Goal: Task Accomplishment & Management: Manage account settings

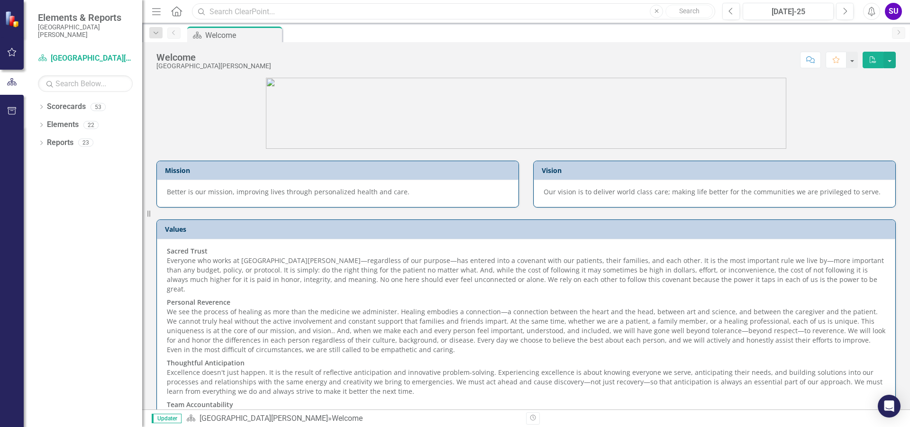
click at [213, 17] on input "text" at bounding box center [453, 11] width 523 height 17
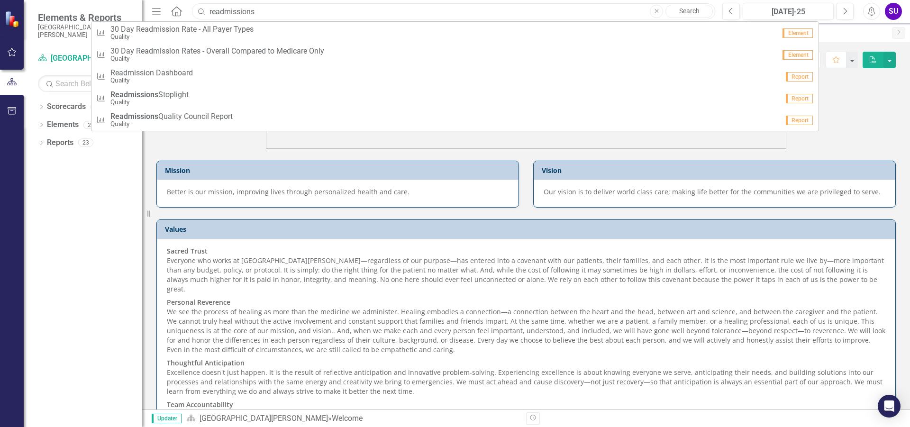
type input "readmissions"
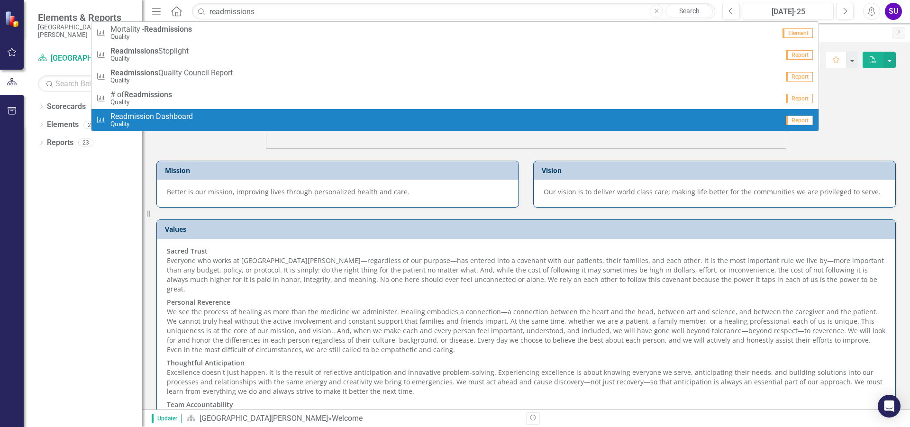
click at [170, 120] on span "Readmission Dashboard" at bounding box center [151, 116] width 83 height 9
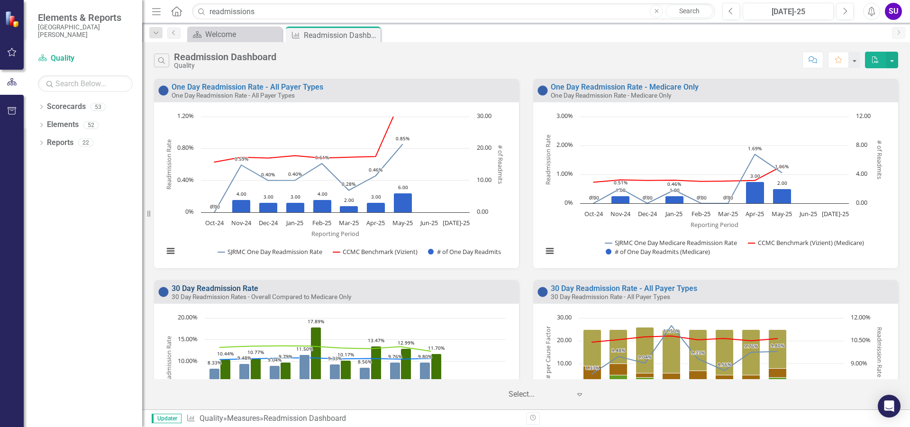
click at [245, 287] on link "30 Day Readmission Rate" at bounding box center [215, 288] width 87 height 9
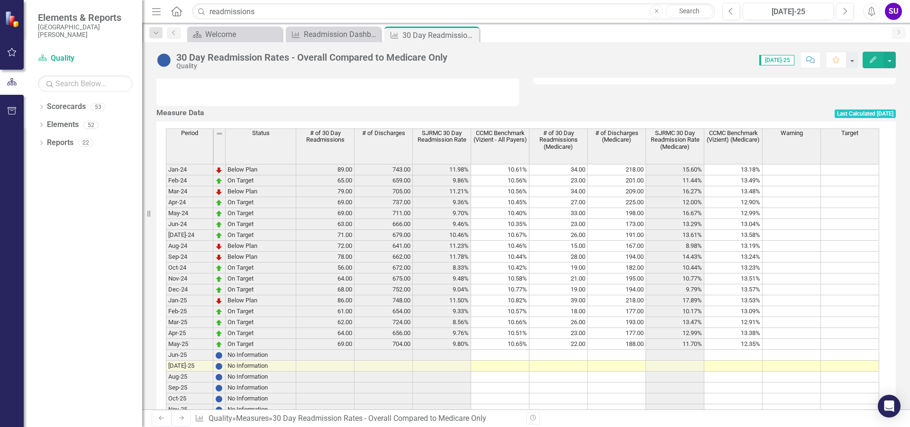
scroll to position [379, 0]
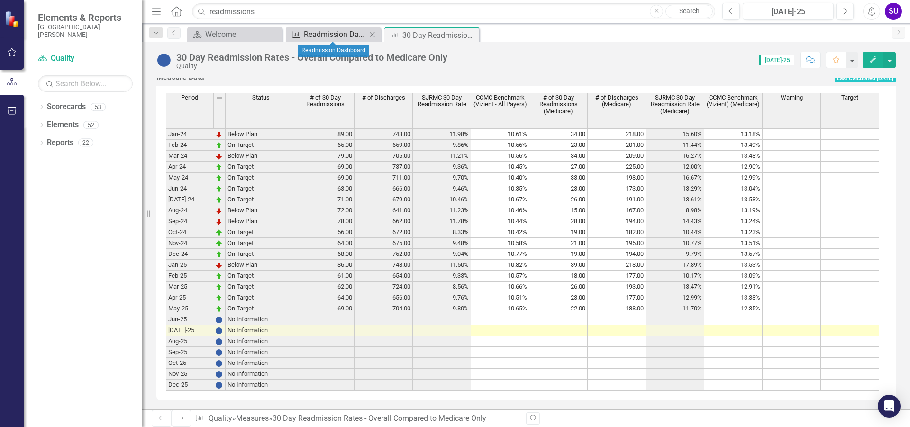
click at [326, 32] on div "Readmission Dashboard" at bounding box center [335, 34] width 63 height 12
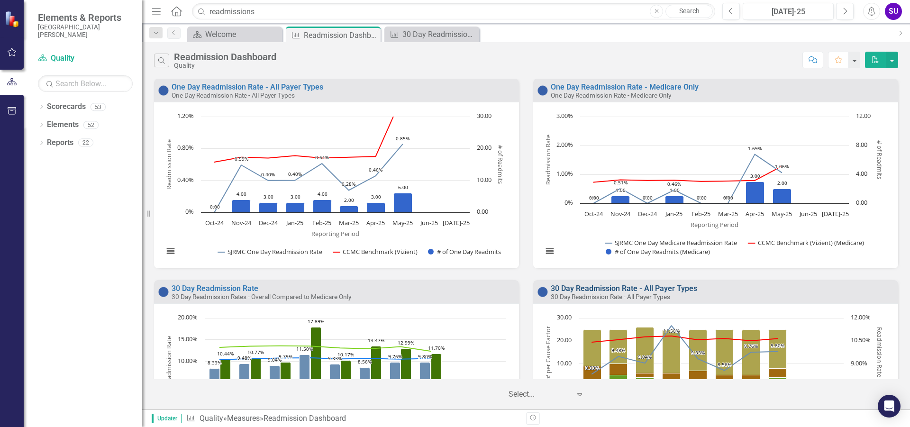
click at [620, 285] on link "30 Day Readmission Rate - All Payer Types" at bounding box center [624, 288] width 147 height 9
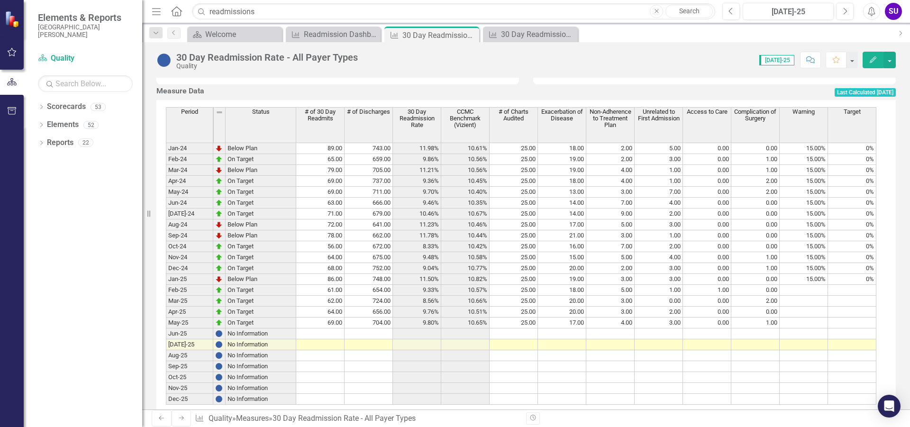
scroll to position [376, 0]
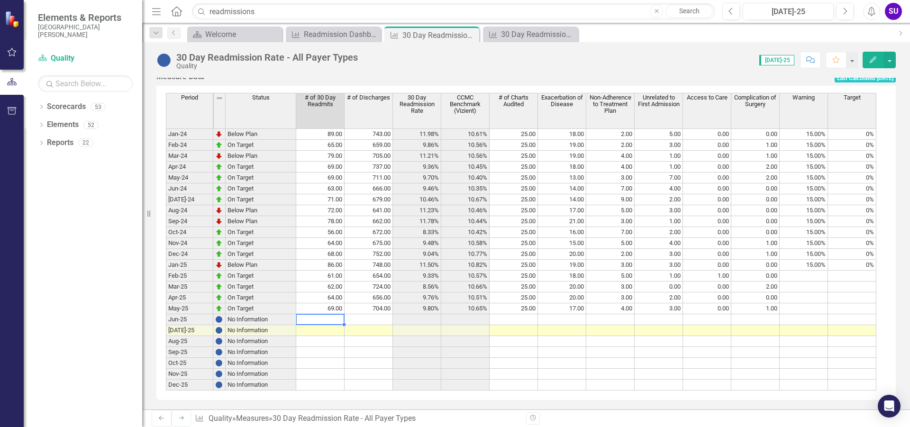
click at [343, 316] on td at bounding box center [320, 319] width 48 height 11
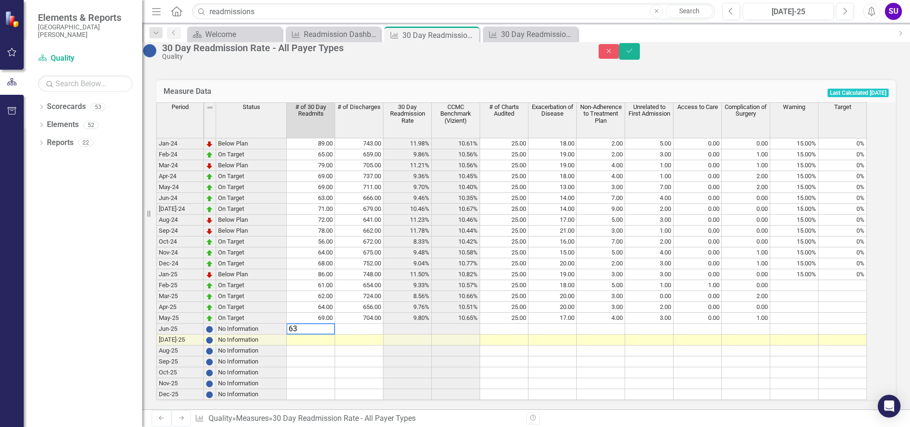
click at [374, 324] on td at bounding box center [359, 329] width 48 height 11
type textarea "647"
click at [395, 367] on td at bounding box center [408, 372] width 48 height 11
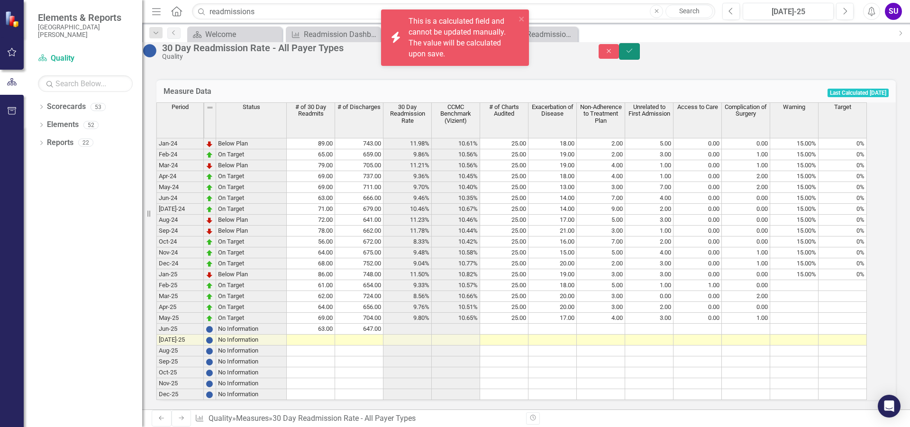
click at [634, 54] on icon "Save" at bounding box center [629, 50] width 9 height 7
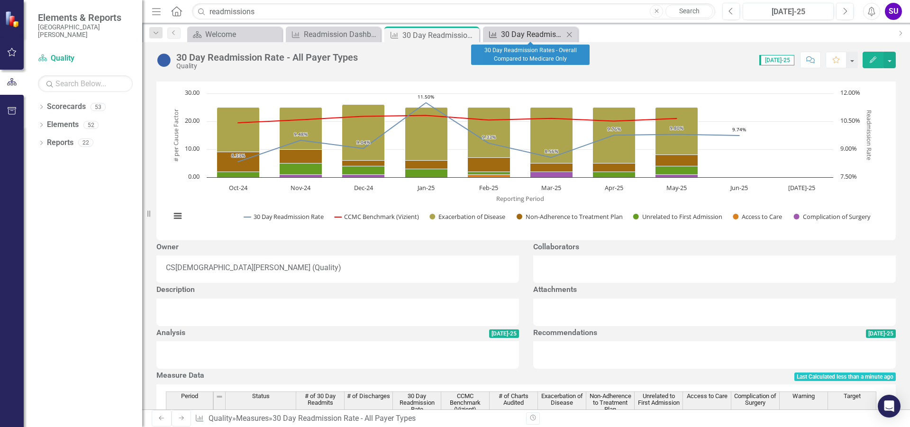
click at [536, 33] on div "30 Day Readmission Rates - Overall Compared to Medicare Only" at bounding box center [532, 34] width 63 height 12
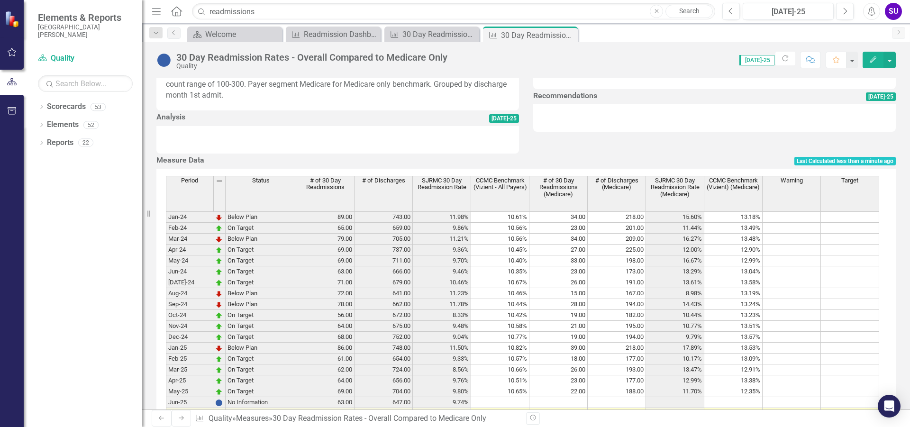
scroll to position [379, 0]
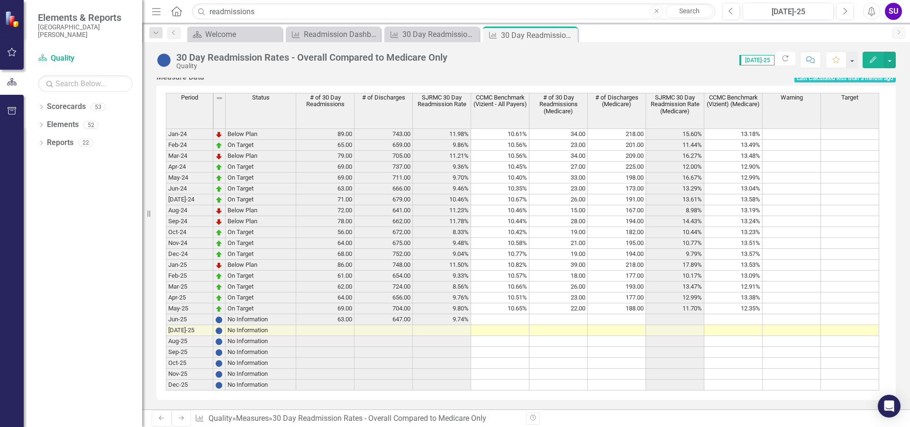
click at [527, 314] on td "10.65%" at bounding box center [500, 308] width 58 height 11
click at [525, 325] on td at bounding box center [500, 319] width 58 height 11
click at [522, 271] on td "10.82%" at bounding box center [500, 265] width 58 height 11
click at [521, 271] on td "10.82%" at bounding box center [500, 265] width 58 height 11
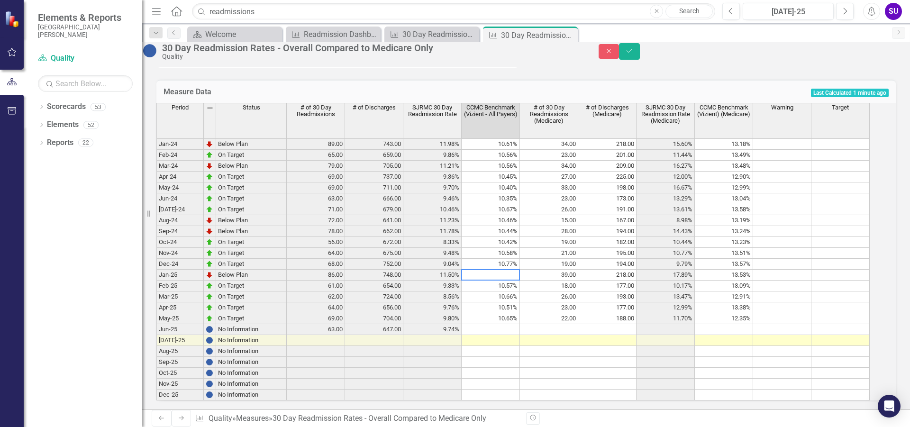
click at [520, 279] on textarea at bounding box center [490, 274] width 59 height 11
click at [496, 281] on textarea at bounding box center [490, 274] width 59 height 11
click at [516, 303] on td "10.66%" at bounding box center [491, 297] width 58 height 11
click at [513, 313] on td "10.51%" at bounding box center [491, 308] width 58 height 11
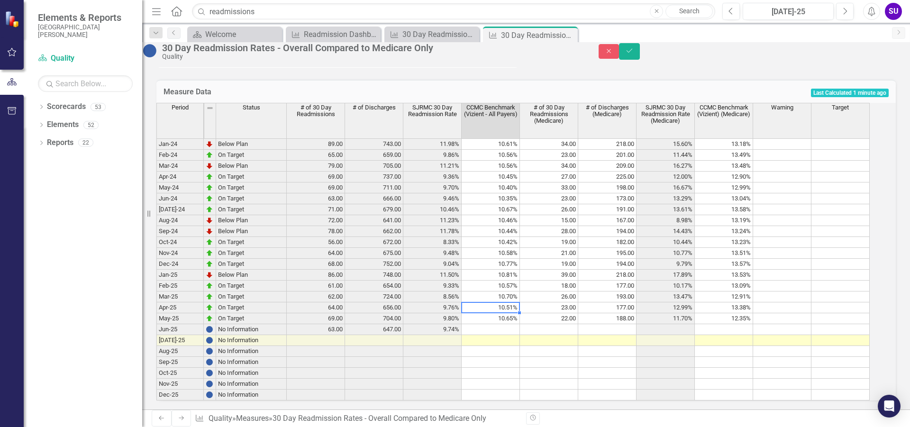
click at [513, 313] on td "10.51%" at bounding box center [491, 308] width 58 height 11
click at [520, 324] on td "10.65%" at bounding box center [491, 318] width 58 height 11
click at [520, 324] on textarea "10.90" at bounding box center [490, 318] width 59 height 11
click at [506, 324] on textarea "10.90" at bounding box center [490, 318] width 59 height 11
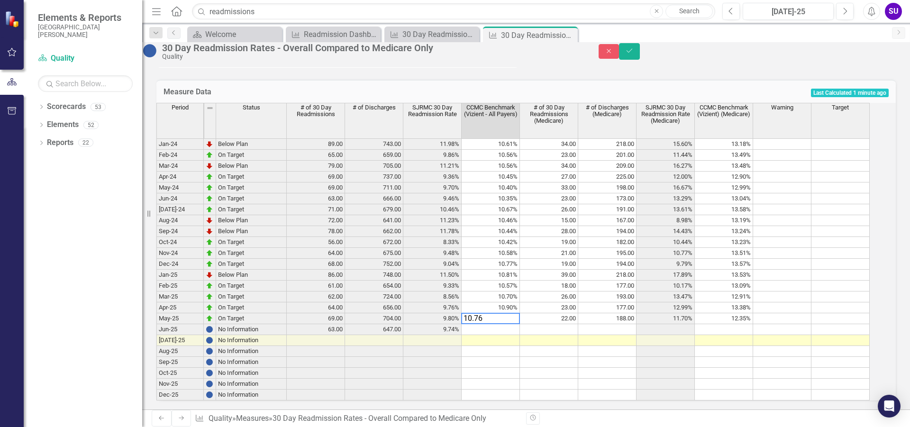
click at [514, 335] on td at bounding box center [491, 329] width 58 height 11
click at [515, 335] on td at bounding box center [491, 329] width 58 height 11
type textarea "10.08"
click at [561, 335] on td at bounding box center [549, 329] width 58 height 11
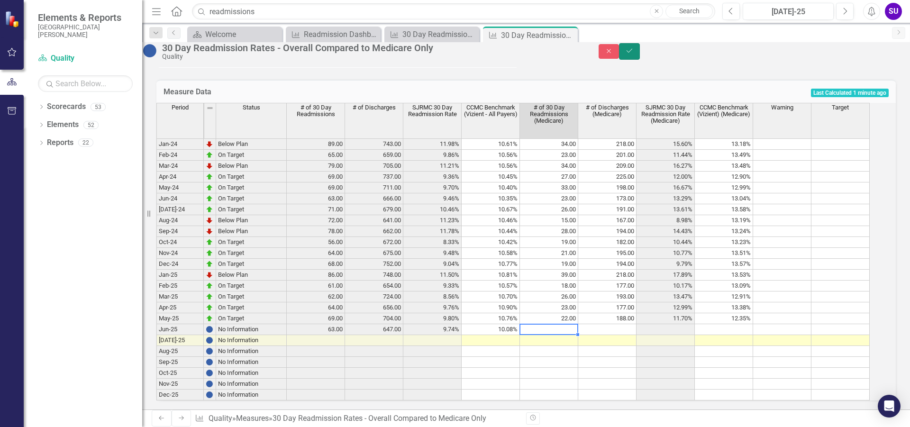
click at [634, 53] on icon "Save" at bounding box center [629, 50] width 9 height 7
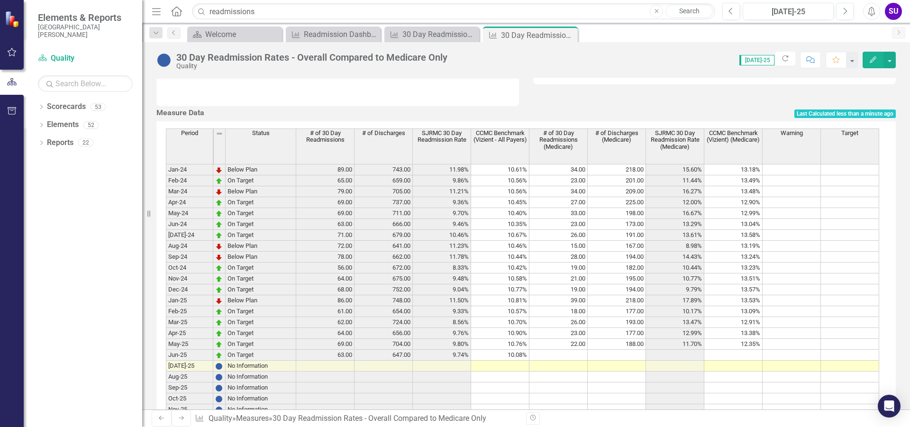
scroll to position [397, 0]
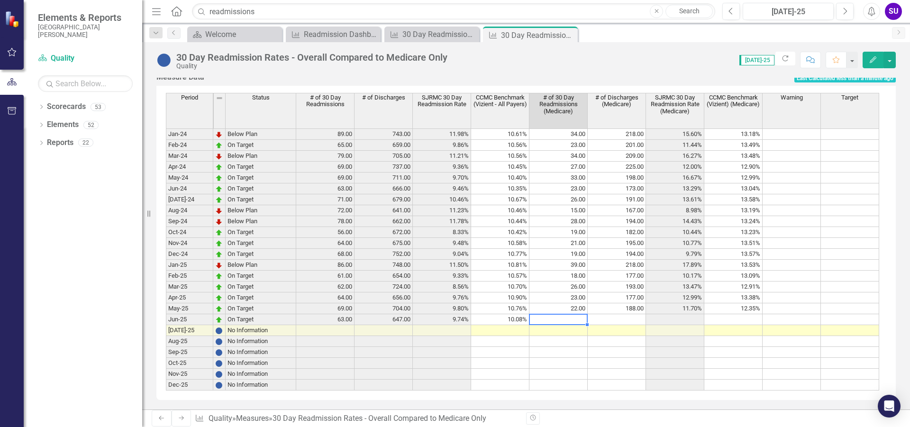
click at [581, 317] on td at bounding box center [559, 319] width 58 height 11
click at [571, 316] on td at bounding box center [559, 319] width 58 height 11
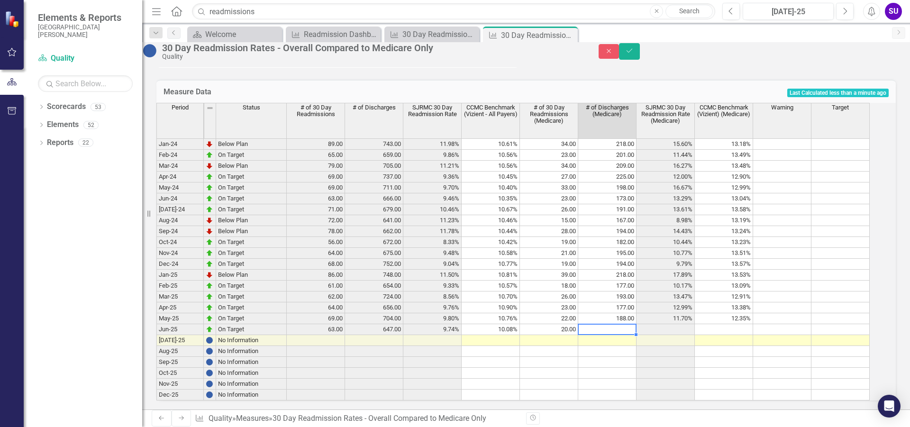
click at [625, 324] on td at bounding box center [607, 329] width 58 height 11
type textarea "167"
click at [726, 324] on td at bounding box center [724, 329] width 58 height 11
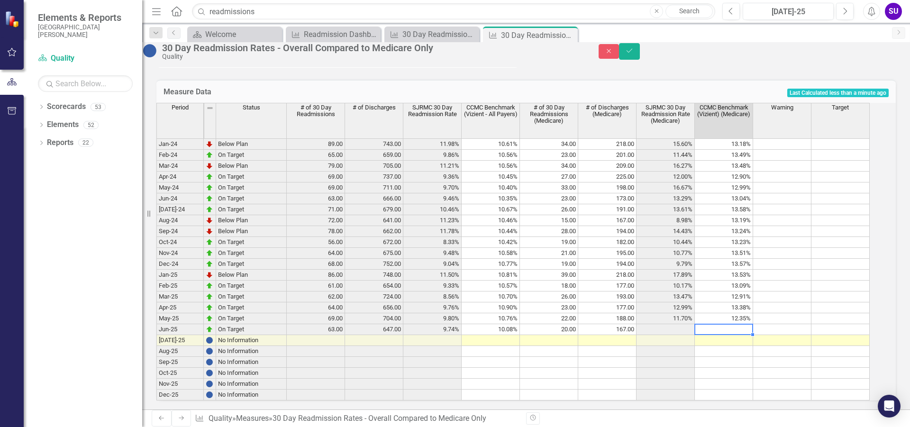
click at [729, 324] on td at bounding box center [724, 329] width 58 height 11
click at [640, 58] on button "Save" at bounding box center [629, 51] width 21 height 17
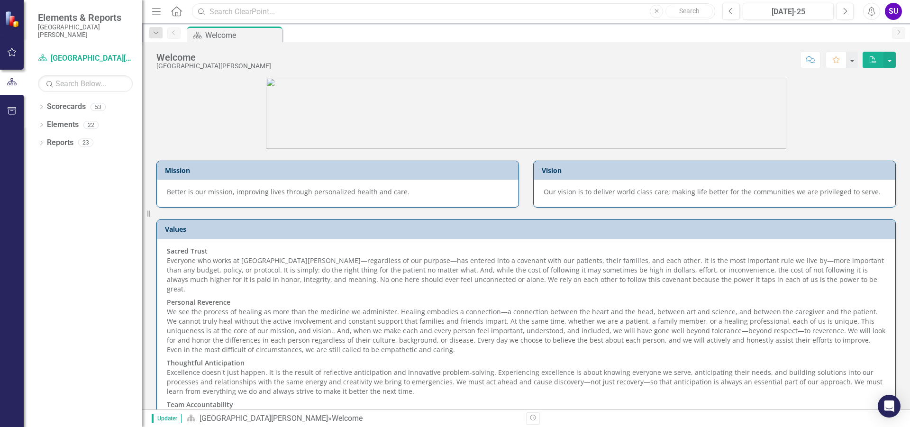
click at [231, 15] on input "text" at bounding box center [453, 11] width 523 height 17
type input "readmissions"
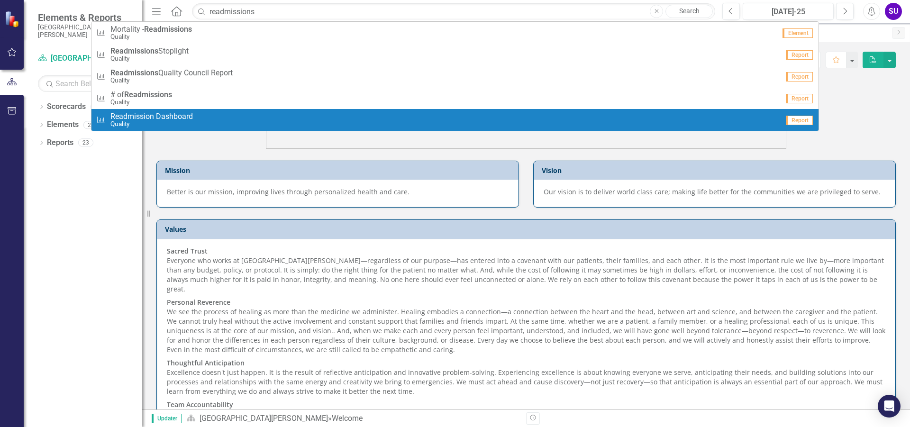
click at [140, 116] on span "Readmission Dashboard" at bounding box center [151, 116] width 83 height 9
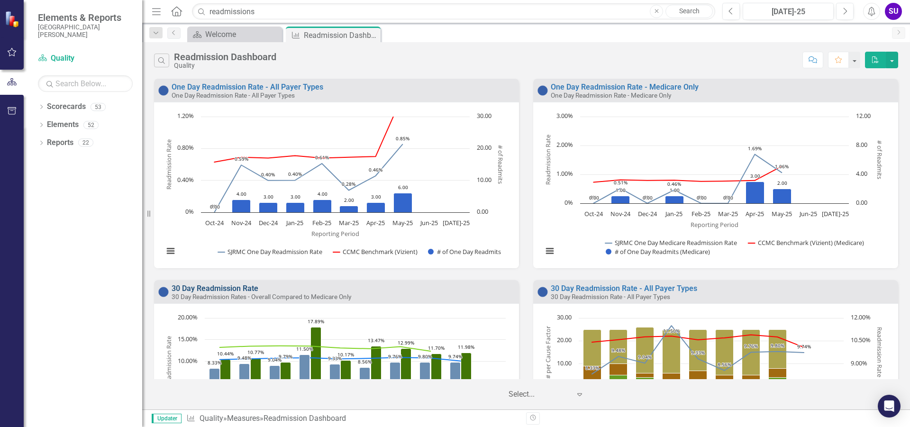
click at [215, 287] on link "30 Day Readmission Rate" at bounding box center [215, 288] width 87 height 9
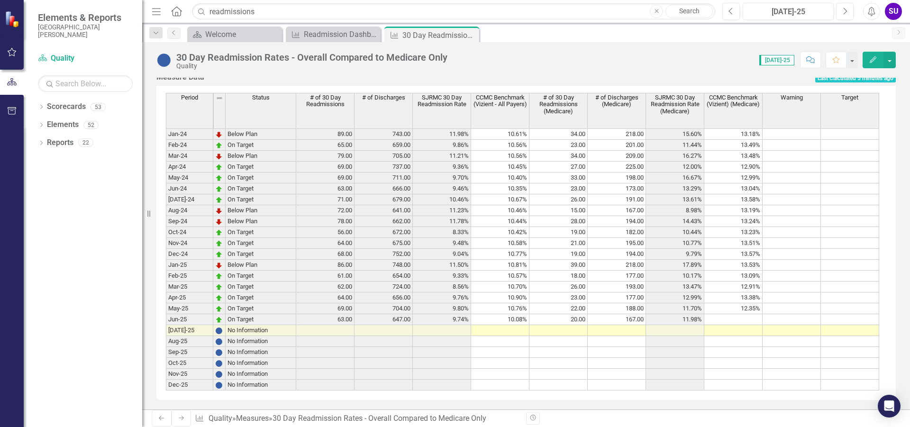
scroll to position [397, 0]
click at [752, 253] on td "13.57%" at bounding box center [734, 254] width 58 height 11
click at [756, 263] on td "13.53%" at bounding box center [734, 265] width 58 height 11
click at [753, 262] on td "13.53%" at bounding box center [734, 265] width 58 height 11
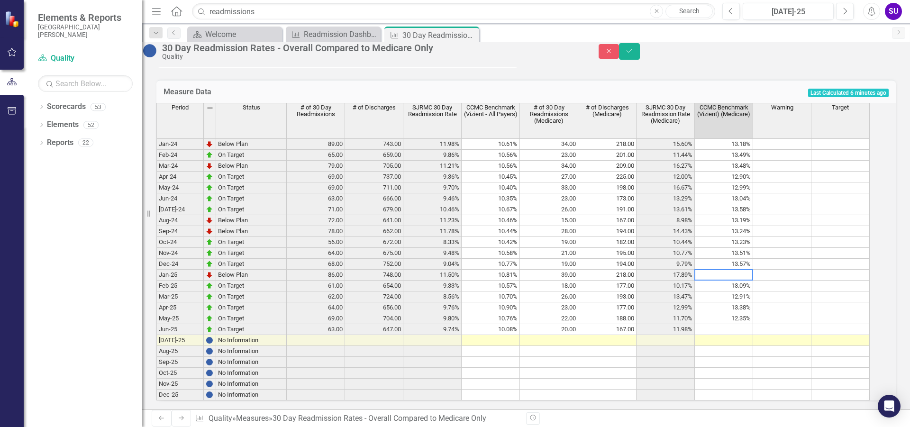
click at [753, 269] on textarea at bounding box center [724, 274] width 59 height 11
click at [749, 269] on textarea at bounding box center [724, 274] width 59 height 11
click at [743, 281] on td "13.09%" at bounding box center [724, 286] width 58 height 11
click at [747, 281] on td "13.09%" at bounding box center [724, 286] width 58 height 11
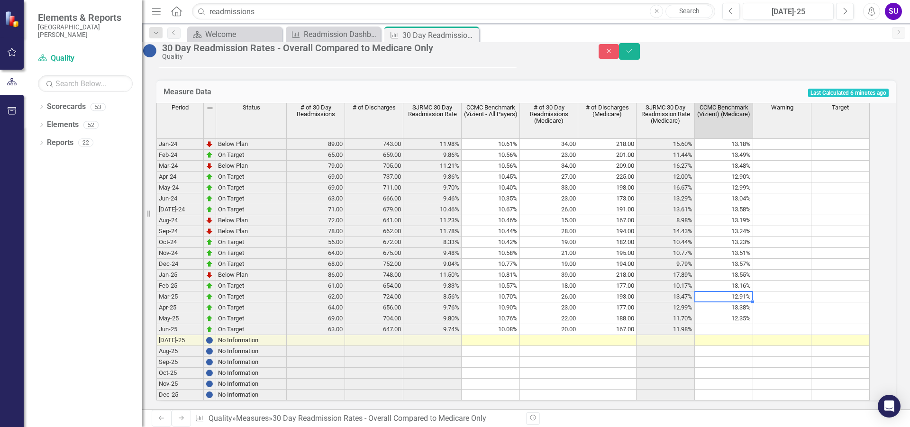
click at [744, 292] on td "12.91%" at bounding box center [724, 297] width 58 height 11
click at [744, 291] on textarea "13.16" at bounding box center [724, 296] width 59 height 11
click at [751, 303] on td "13.38%" at bounding box center [724, 308] width 58 height 11
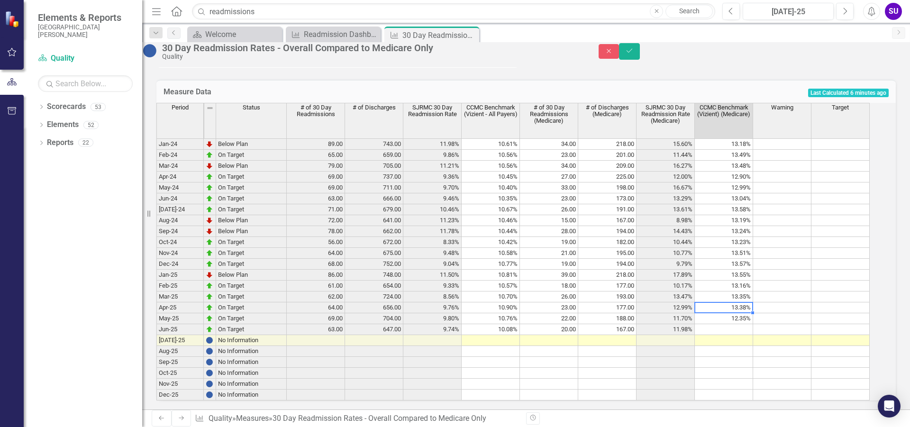
click at [750, 303] on td "13.38%" at bounding box center [724, 308] width 58 height 11
click at [750, 302] on textarea "13.35" at bounding box center [724, 307] width 59 height 11
click at [749, 314] on td "12.35%" at bounding box center [724, 318] width 58 height 11
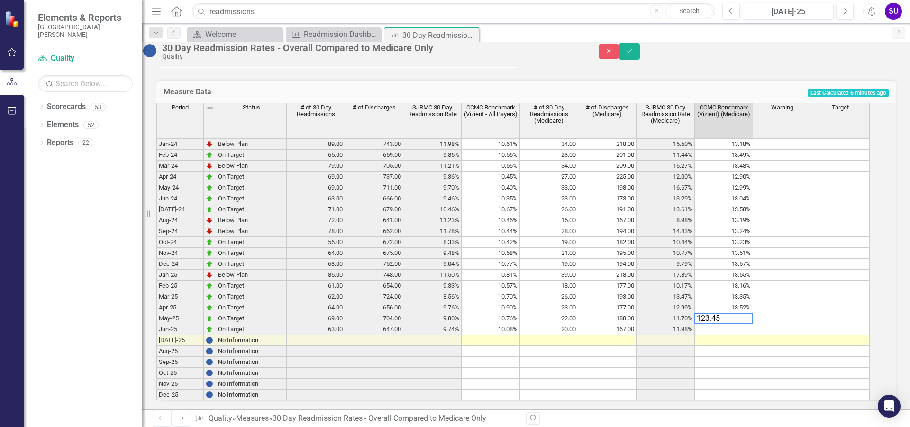
click at [714, 313] on textarea "123.45" at bounding box center [724, 318] width 59 height 11
click at [717, 324] on td at bounding box center [724, 329] width 58 height 11
type textarea "12.63"
click at [156, 316] on div "Period Status # of 30 Day Readmissions # of Discharges SJRMC 30 Day Readmission…" at bounding box center [156, 252] width 0 height 298
click at [640, 53] on button "Save" at bounding box center [629, 51] width 21 height 17
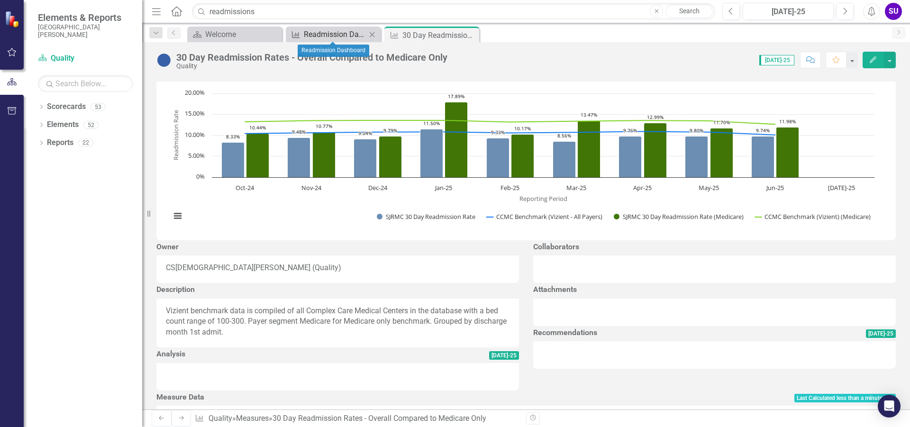
click at [324, 34] on div "Readmission Dashboard" at bounding box center [335, 34] width 63 height 12
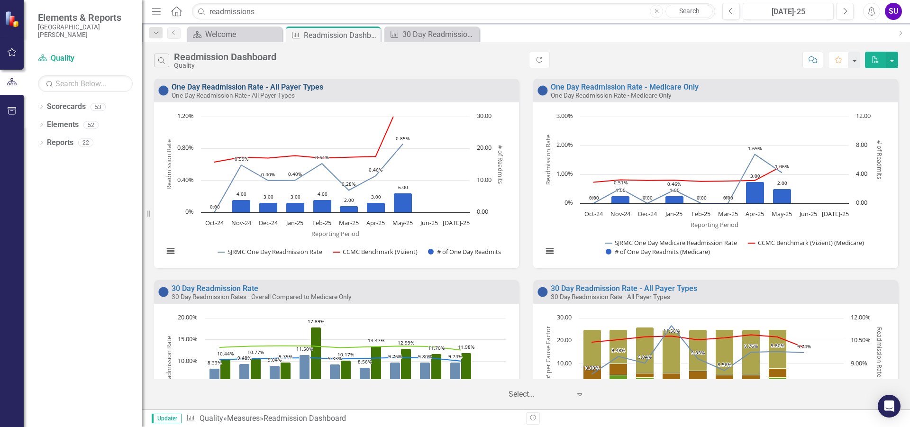
click at [303, 88] on link "One Day Readmission Rate - All Payer Types" at bounding box center [248, 87] width 152 height 9
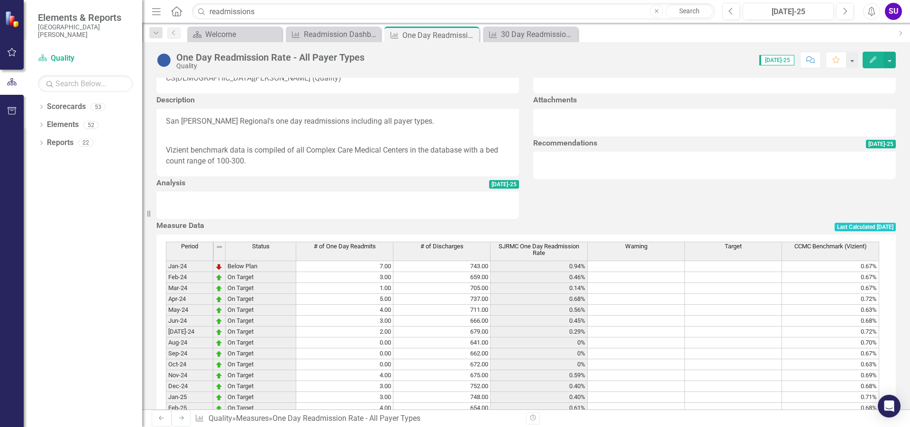
scroll to position [284, 0]
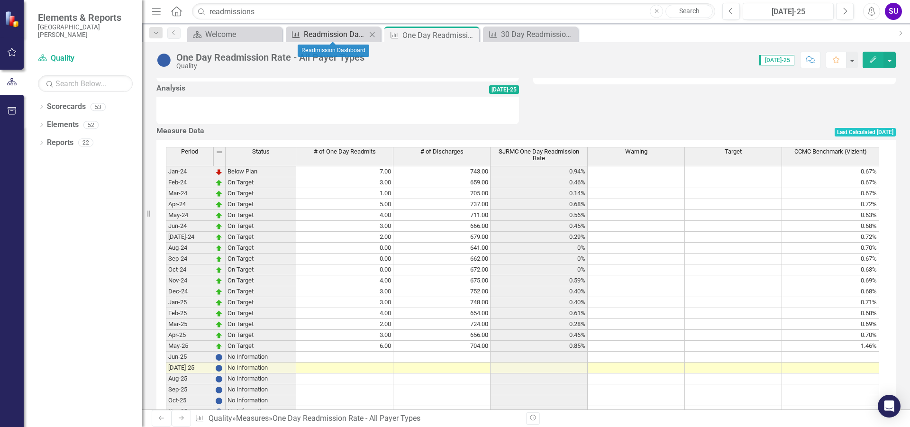
click at [341, 30] on div "Readmission Dashboard" at bounding box center [335, 34] width 63 height 12
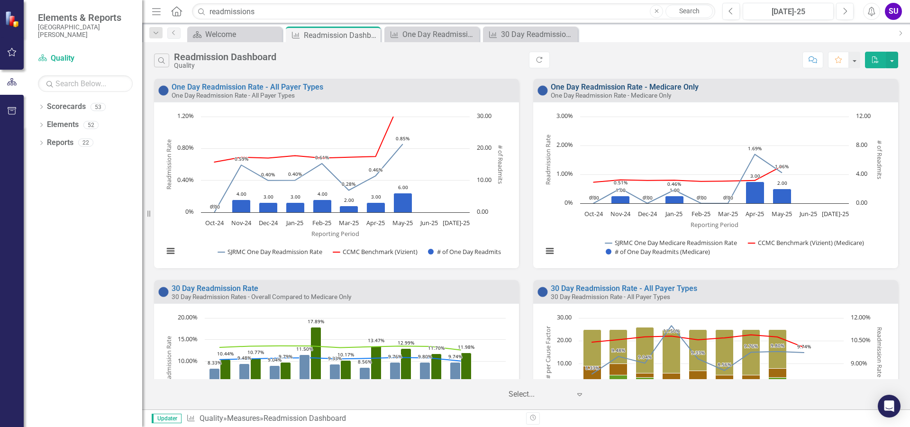
click at [620, 87] on link "One Day Readmission Rate - Medicare Only" at bounding box center [625, 87] width 148 height 9
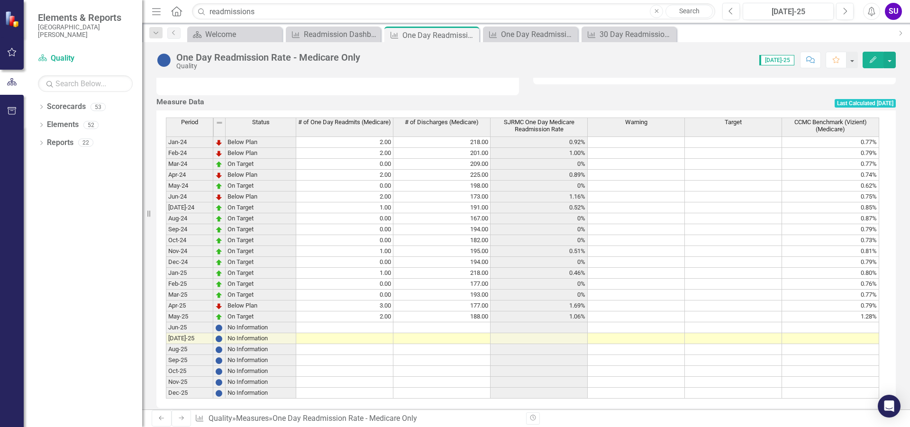
scroll to position [332, 0]
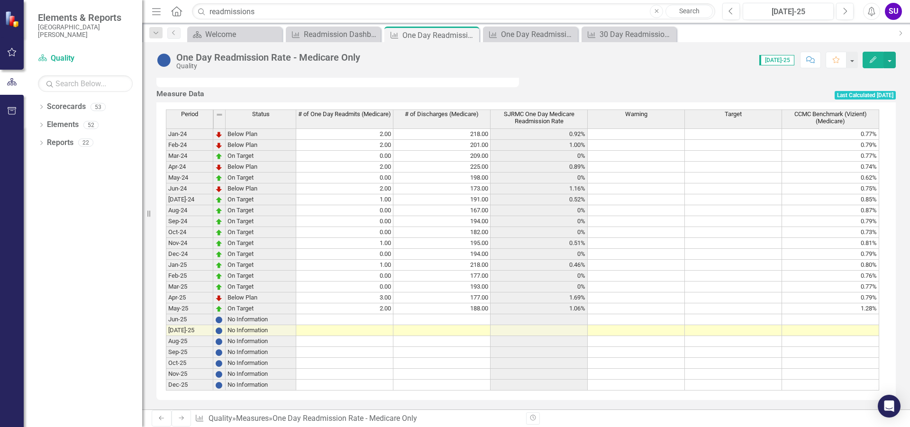
click at [861, 325] on td at bounding box center [830, 319] width 97 height 11
click at [873, 271] on td "0.80%" at bounding box center [830, 265] width 97 height 11
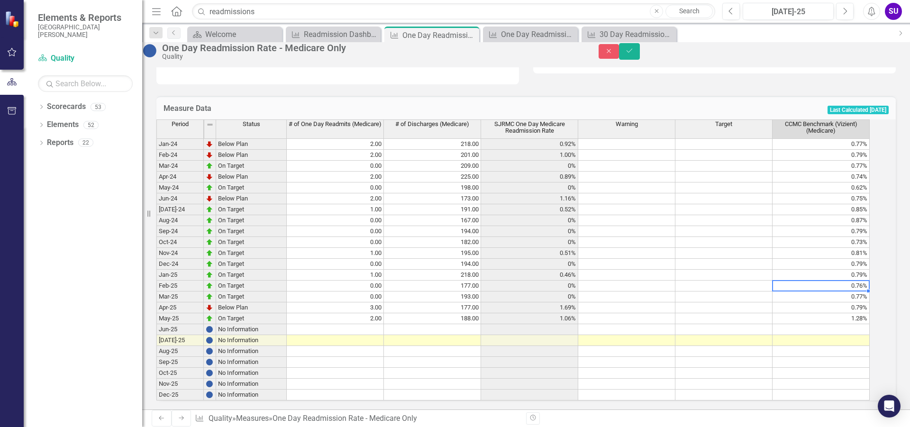
click at [841, 292] on td "0.76%" at bounding box center [821, 286] width 97 height 11
click at [832, 292] on td "0.76%" at bounding box center [821, 286] width 97 height 11
click at [861, 303] on td "0.77%" at bounding box center [821, 297] width 97 height 11
click at [826, 303] on td "0.77%" at bounding box center [821, 297] width 97 height 11
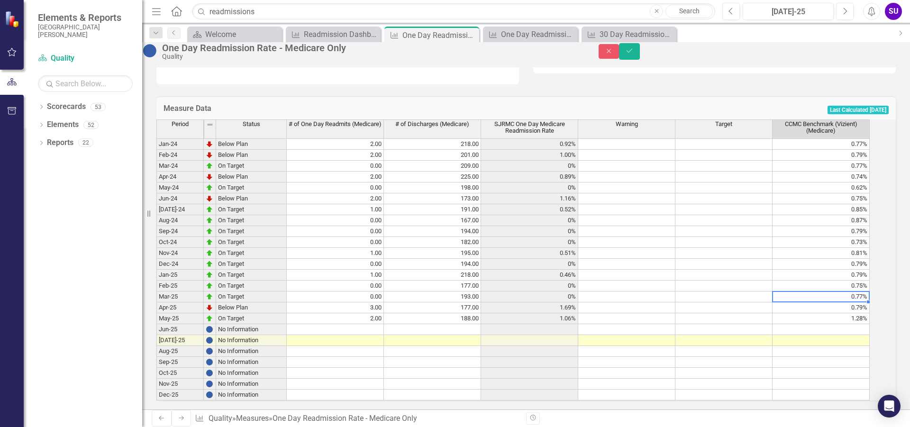
click at [826, 303] on td "0.77%" at bounding box center [821, 297] width 97 height 11
click at [835, 313] on td "0.79%" at bounding box center [821, 308] width 97 height 11
click at [835, 324] on td "1.28%" at bounding box center [821, 318] width 97 height 11
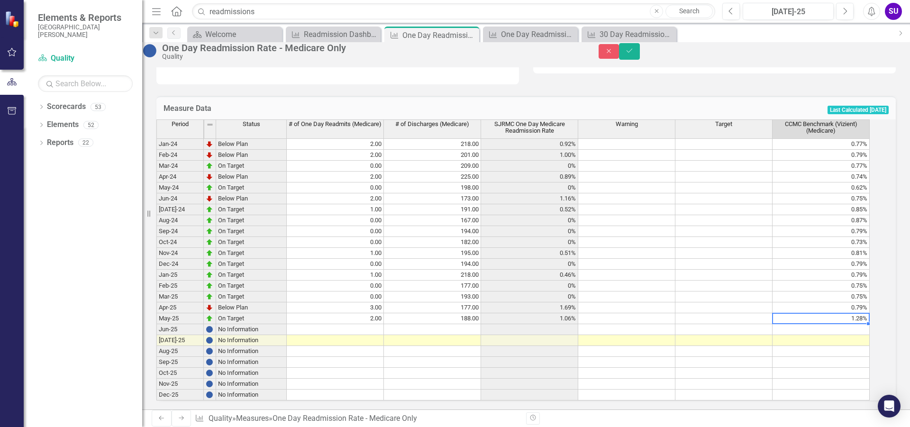
click at [835, 324] on td "1.28%" at bounding box center [821, 318] width 97 height 11
type textarea "1"
click at [822, 335] on td at bounding box center [821, 329] width 97 height 11
type textarea "0.66"
click at [836, 313] on td "0.79%" at bounding box center [821, 308] width 97 height 11
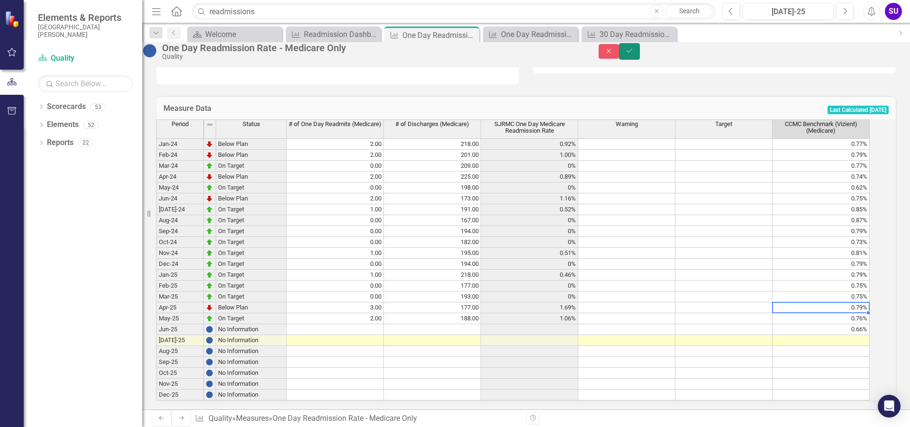
click at [634, 54] on icon "Save" at bounding box center [629, 50] width 9 height 7
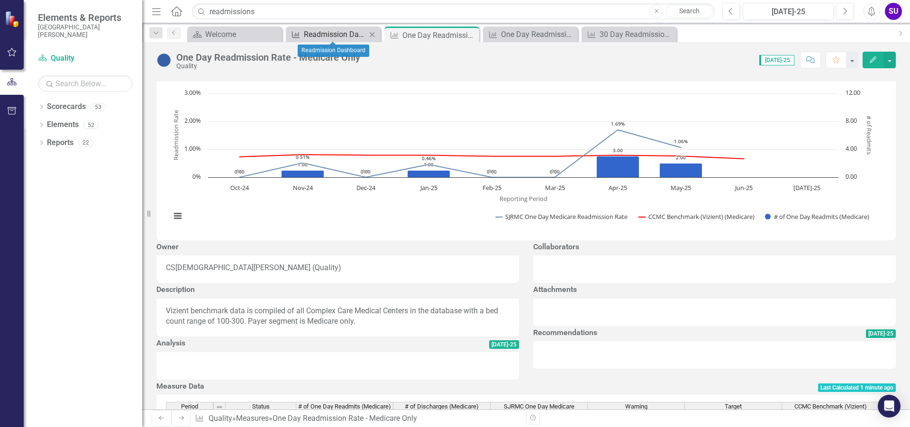
click at [323, 36] on div "Readmission Dashboard" at bounding box center [335, 34] width 63 height 12
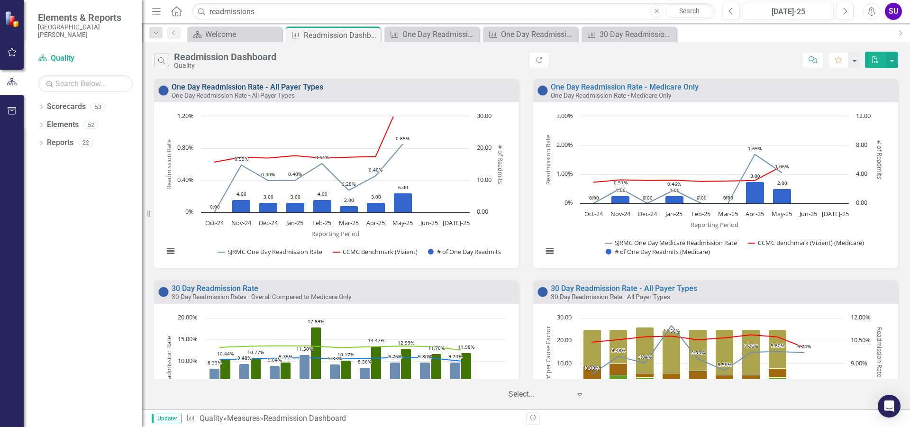
click at [287, 88] on link "One Day Readmission Rate - All Payer Types" at bounding box center [248, 87] width 152 height 9
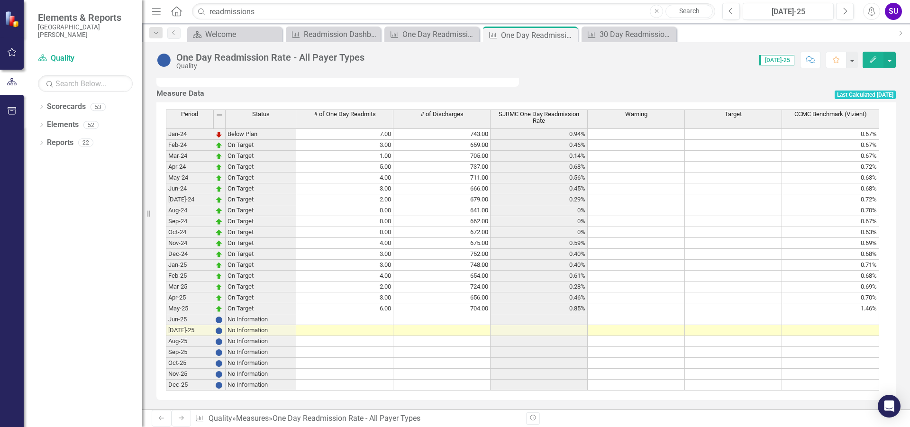
scroll to position [399, 0]
click at [851, 261] on td "0.71%" at bounding box center [830, 265] width 97 height 11
click at [857, 260] on td "0.71%" at bounding box center [830, 265] width 97 height 11
click at [861, 271] on td "0.68%" at bounding box center [830, 276] width 97 height 11
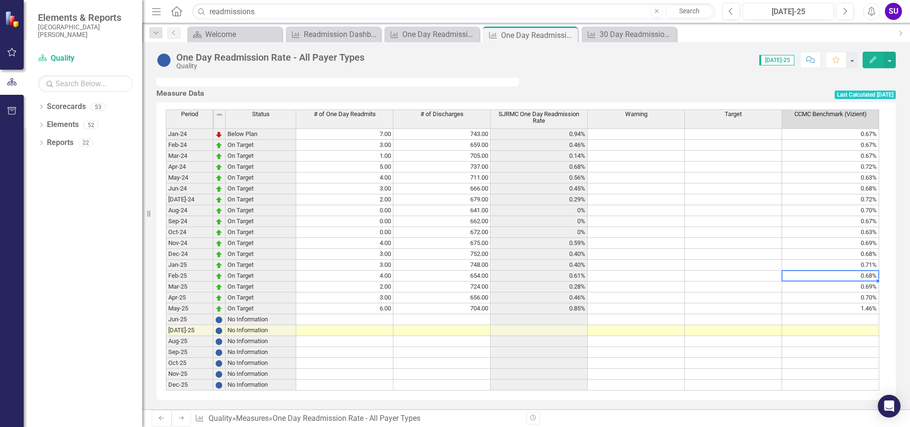
click at [861, 269] on td "0.71%" at bounding box center [830, 265] width 97 height 11
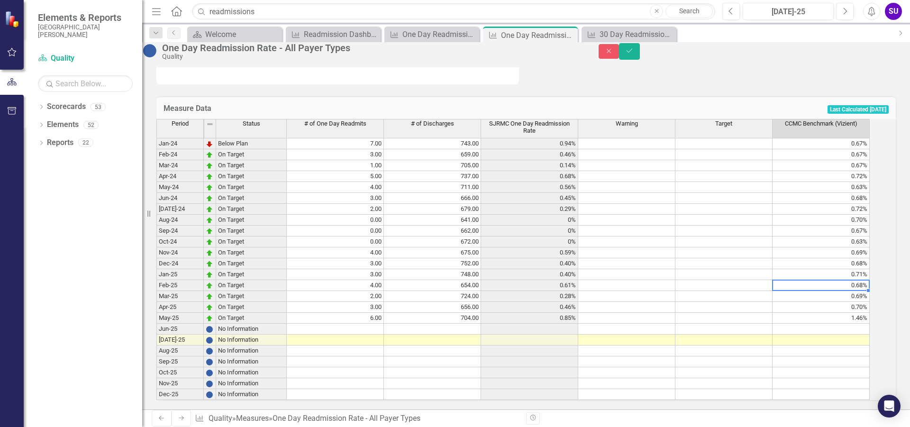
click at [851, 280] on td "0.68%" at bounding box center [821, 285] width 97 height 11
click at [850, 280] on td "0.68%" at bounding box center [821, 285] width 97 height 11
click at [808, 291] on td "0.69%" at bounding box center [821, 296] width 97 height 11
click at [808, 291] on textarea "0.67" at bounding box center [821, 296] width 98 height 11
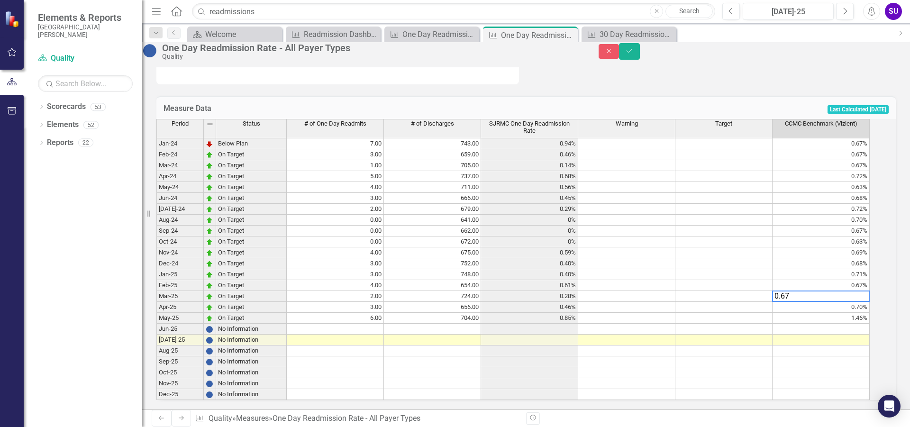
click at [808, 291] on textarea "0.67" at bounding box center [821, 296] width 98 height 11
click at [811, 313] on td "1.46%" at bounding box center [821, 318] width 97 height 11
type textarea "1"
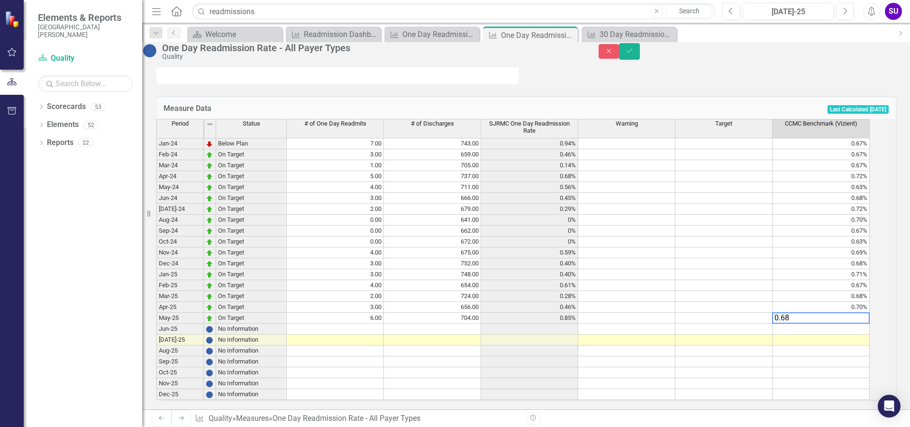
click at [809, 324] on td at bounding box center [821, 329] width 97 height 11
type textarea "0.52"
click at [749, 324] on td at bounding box center [724, 329] width 97 height 11
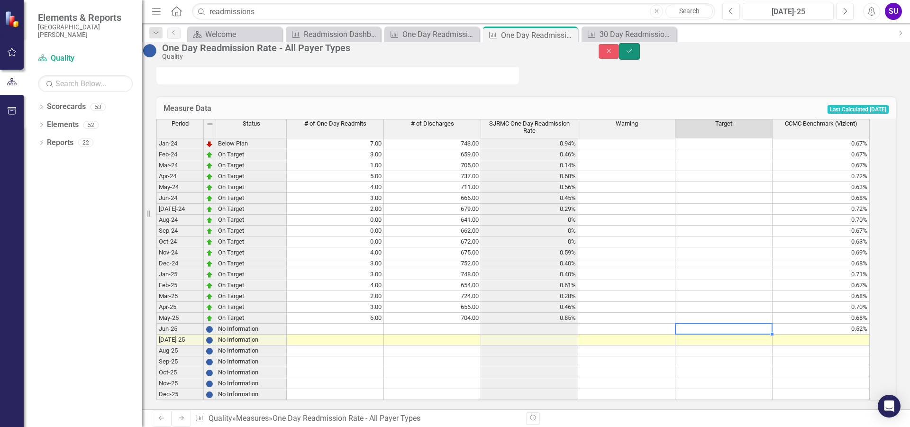
click at [640, 56] on button "Save" at bounding box center [629, 51] width 21 height 17
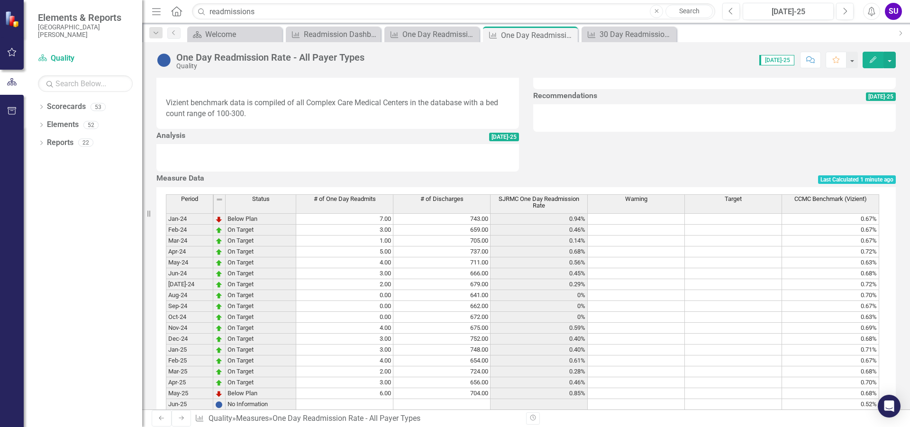
scroll to position [332, 0]
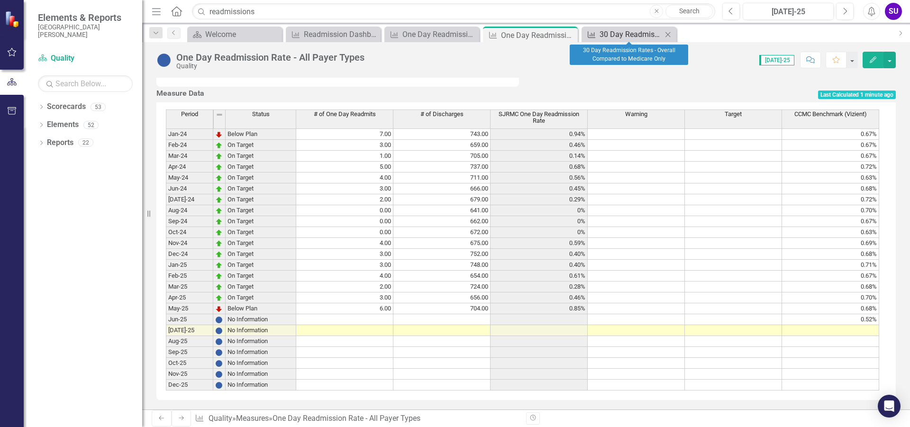
click at [618, 33] on div "30 Day Readmission Rates - Overall Compared to Medicare Only" at bounding box center [631, 34] width 63 height 12
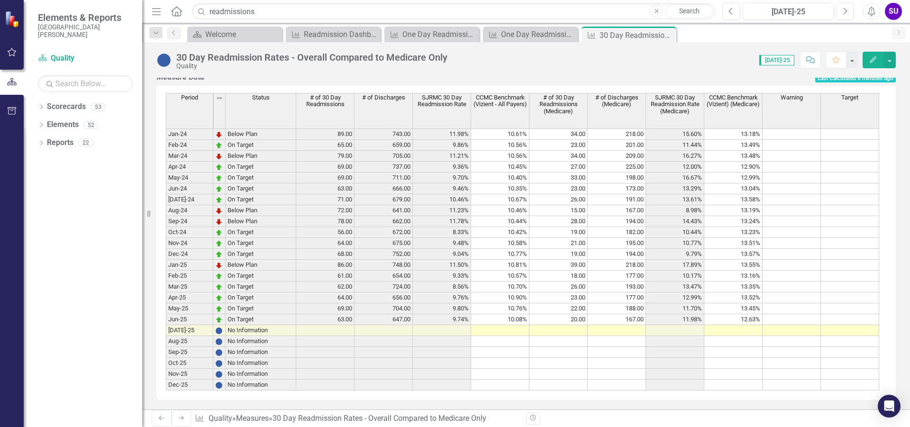
scroll to position [379, 0]
click at [540, 38] on div "One Day Readmission Rate - All Payer Types" at bounding box center [532, 34] width 63 height 12
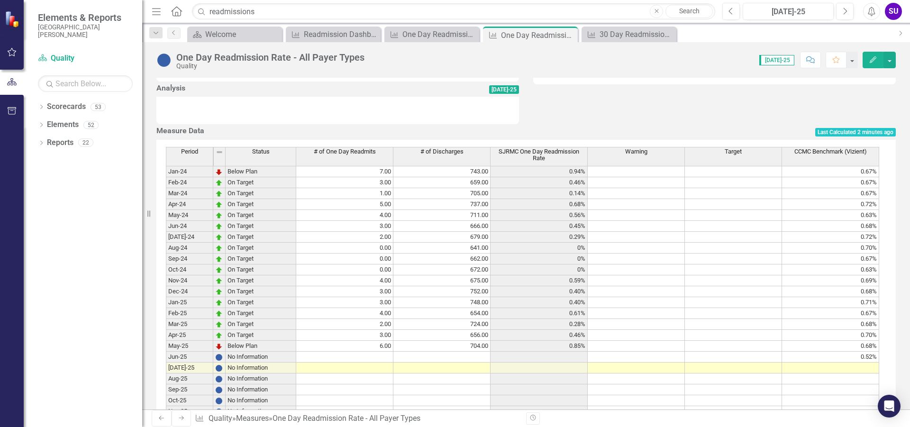
scroll to position [399, 0]
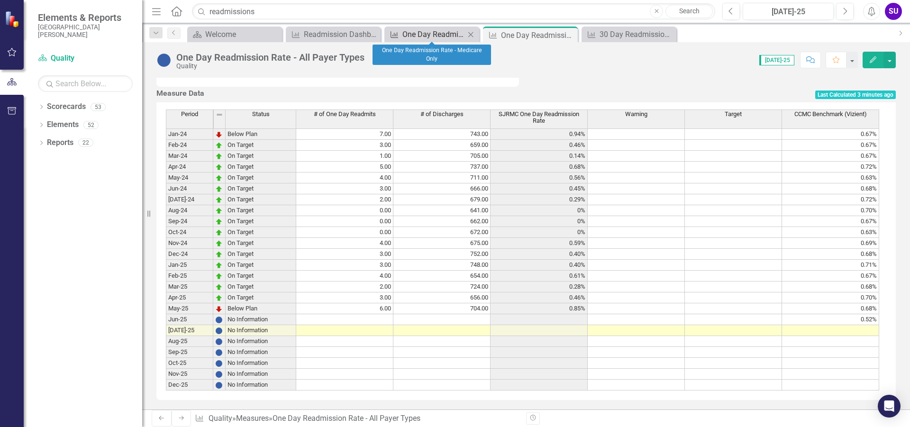
click at [429, 36] on div "One Day Readmission Rate - Medicare Only" at bounding box center [434, 34] width 63 height 12
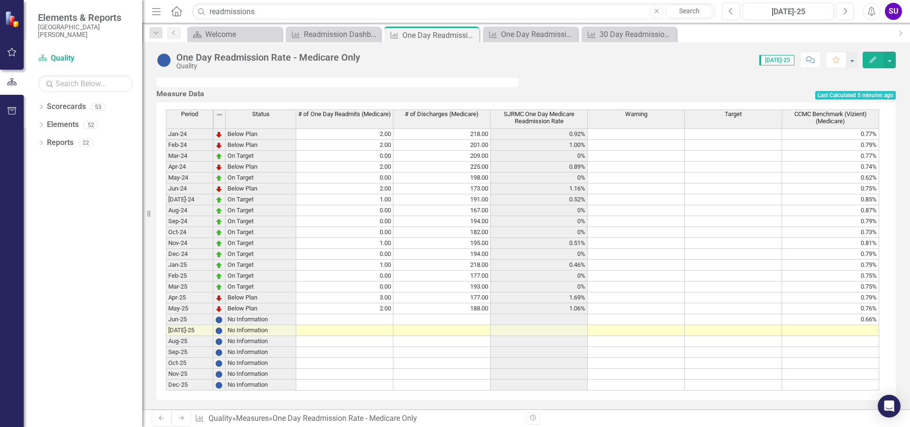
scroll to position [370, 0]
